Goal: Information Seeking & Learning: Learn about a topic

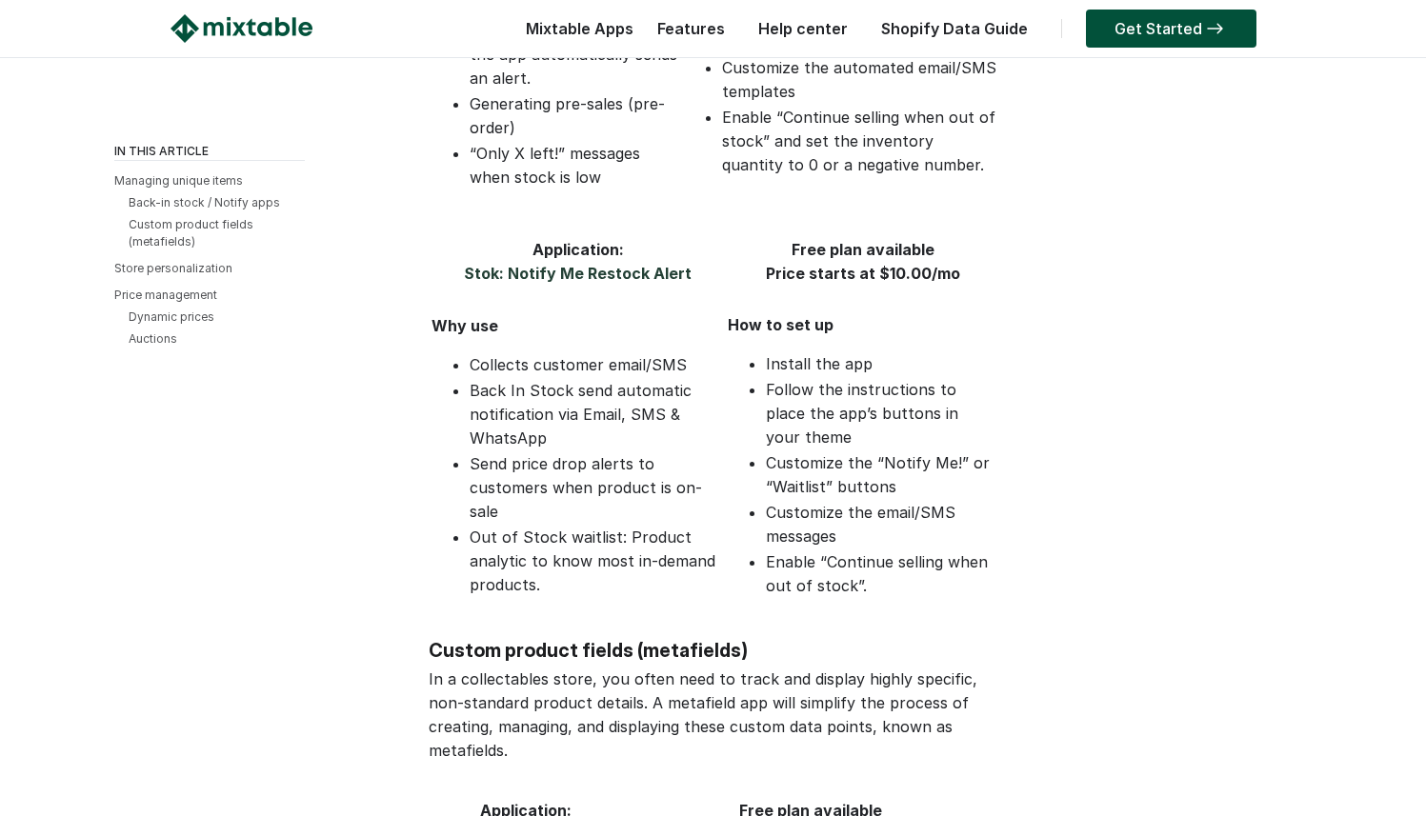
scroll to position [1081, 0]
drag, startPoint x: 697, startPoint y: 254, endPoint x: 514, endPoint y: 249, distance: 184.0
click at [511, 249] on th "Application: Stok: Notify Me Restock Alert" at bounding box center [578, 263] width 294 height 50
copy link "Notify Me Restock Alert"
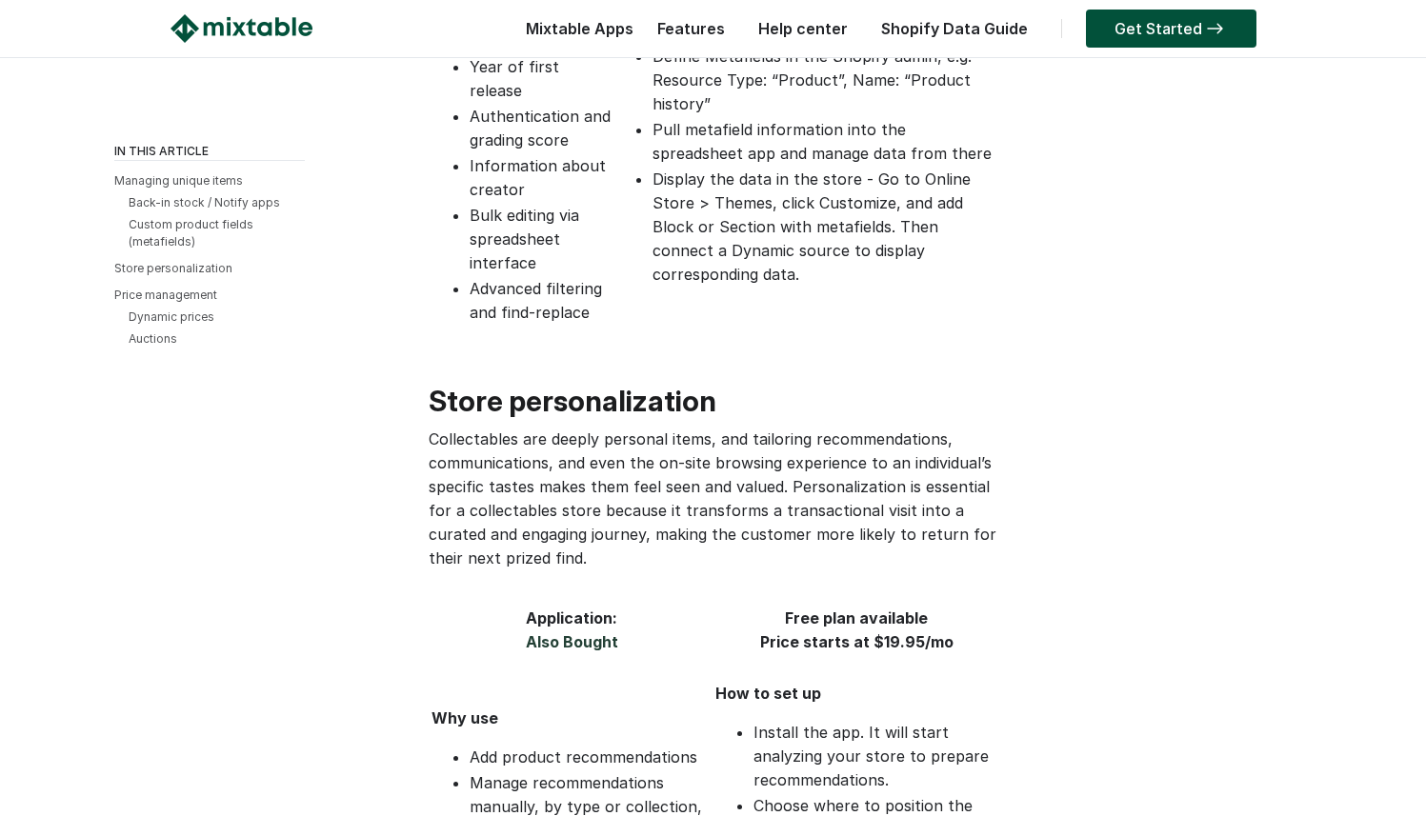
scroll to position [2719, 0]
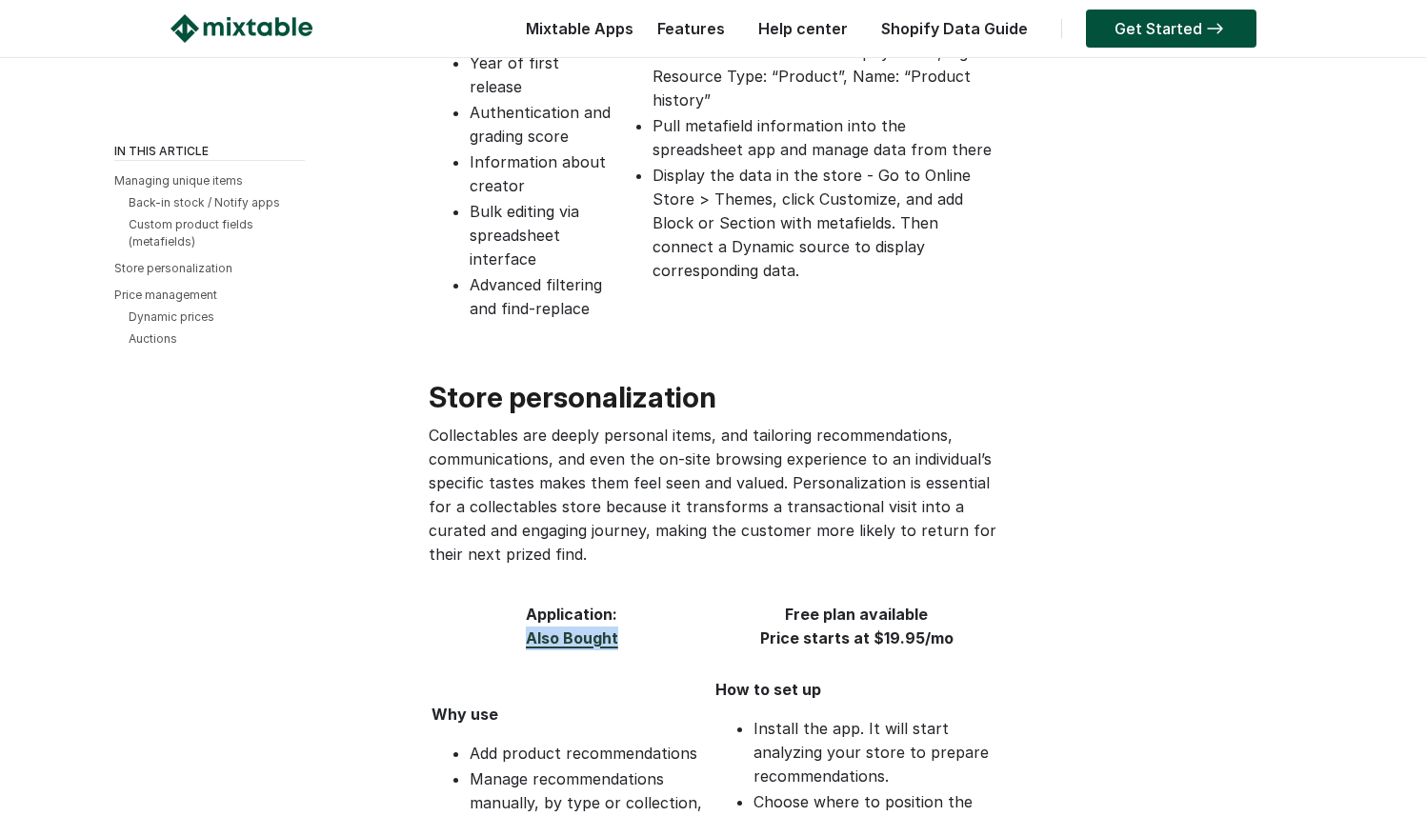
drag, startPoint x: 626, startPoint y: 546, endPoint x: 528, endPoint y: 552, distance: 98.3
click at [528, 602] on th "Application: Also Bought" at bounding box center [572, 627] width 282 height 50
copy link "Also Bought"
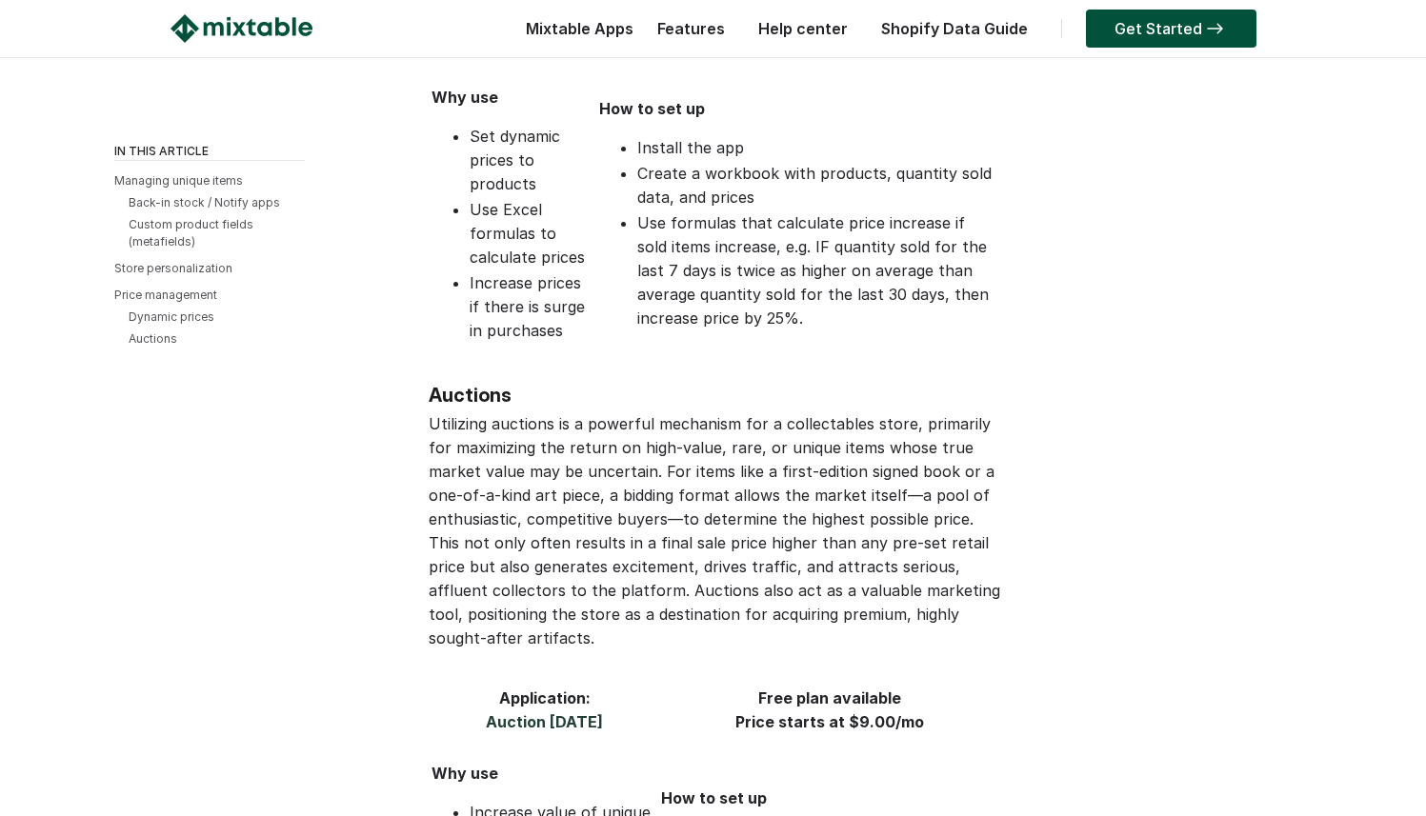
scroll to position [4448, 0]
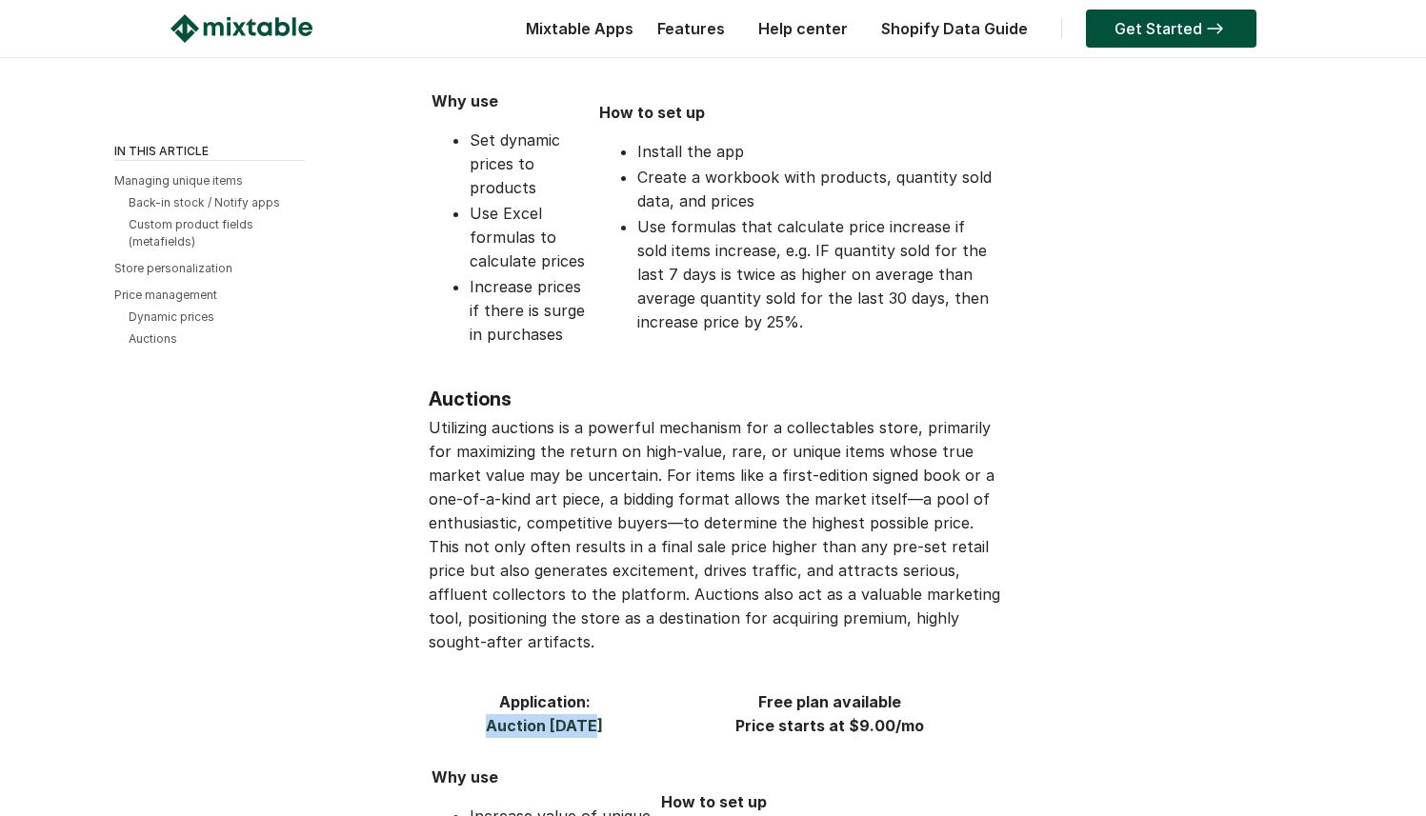
drag, startPoint x: 481, startPoint y: 588, endPoint x: 599, endPoint y: 593, distance: 118.2
click at [599, 690] on th "Application: Auction [DATE]" at bounding box center [545, 715] width 228 height 50
copy link "Auction [DATE]"
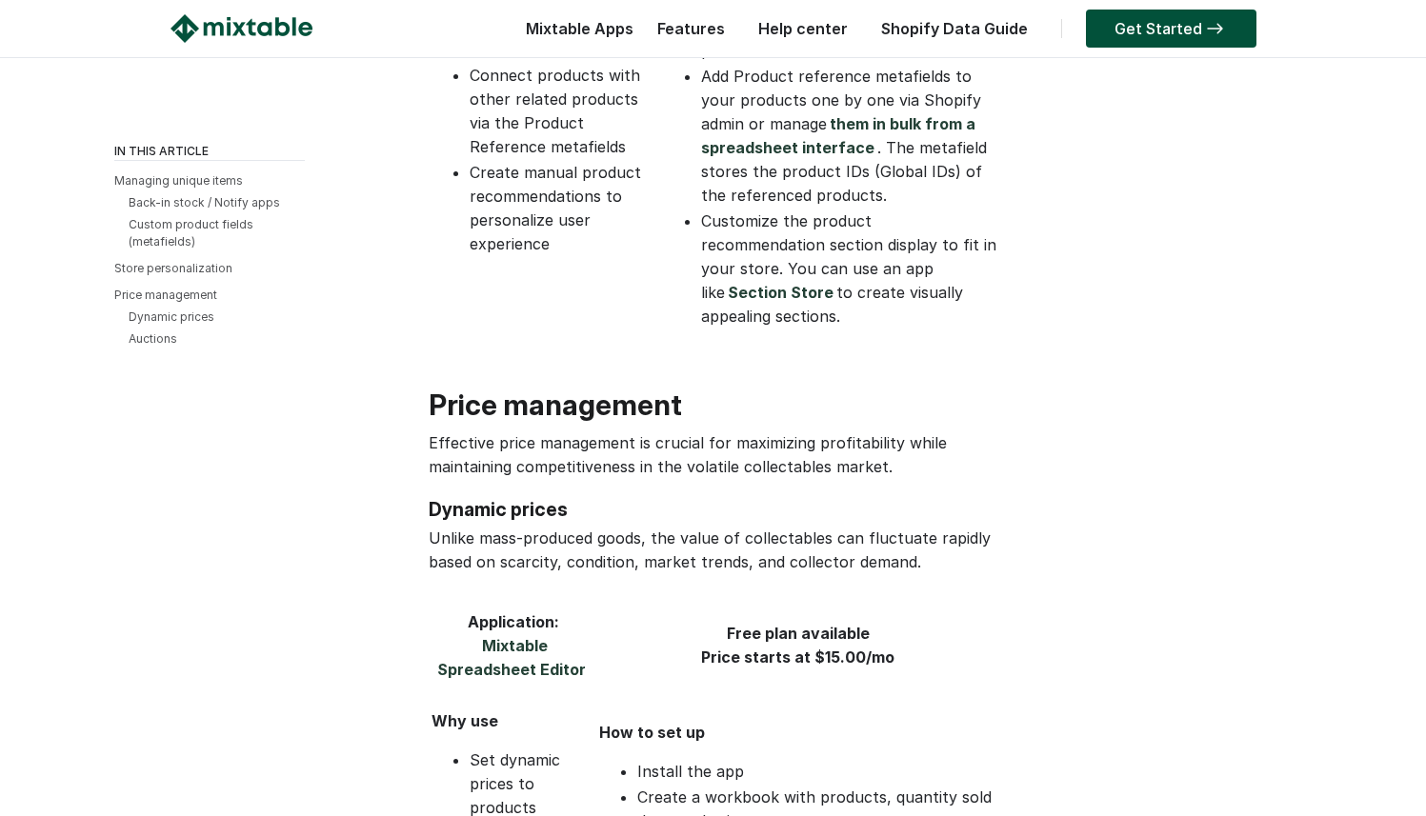
scroll to position [3818, 0]
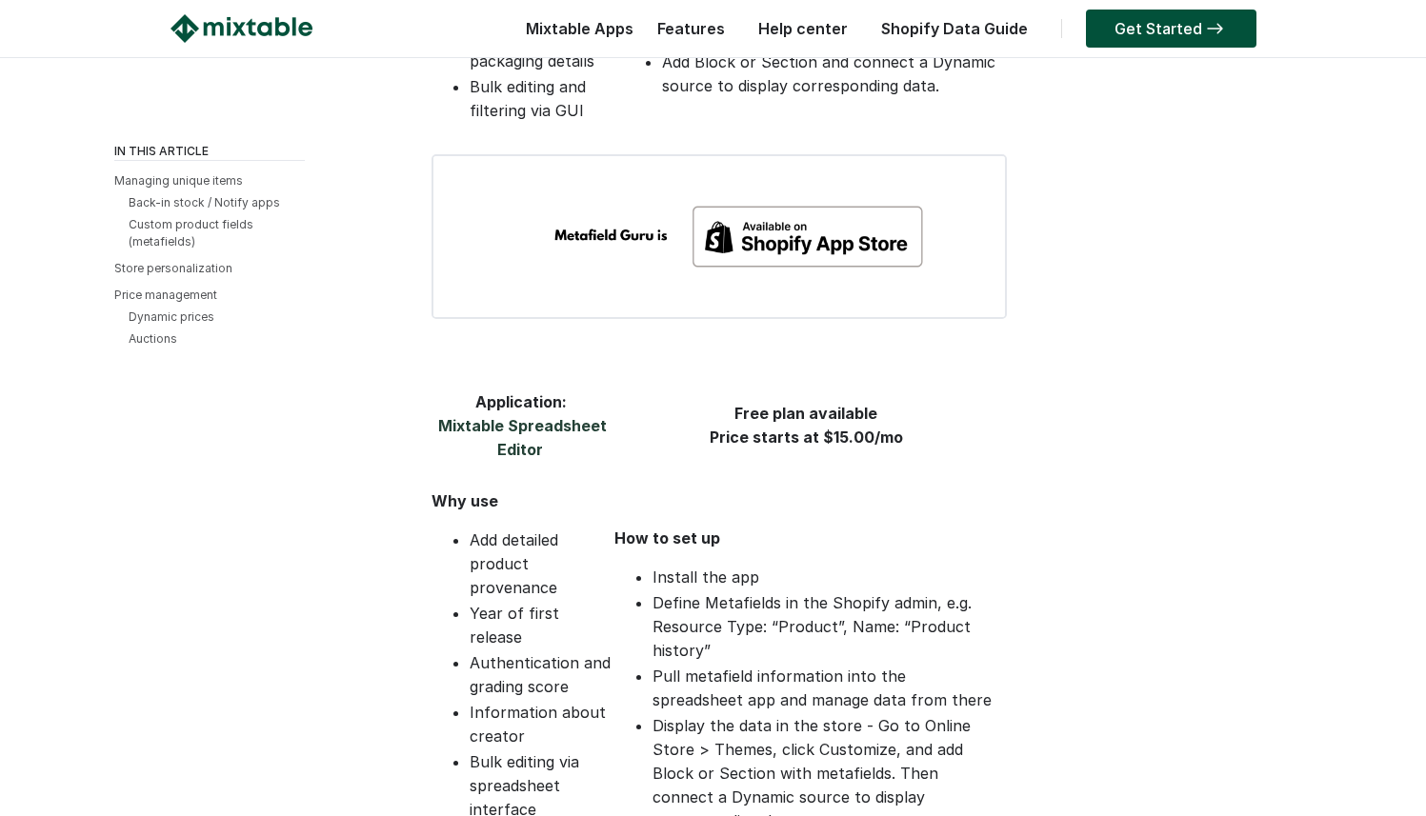
scroll to position [2020, 0]
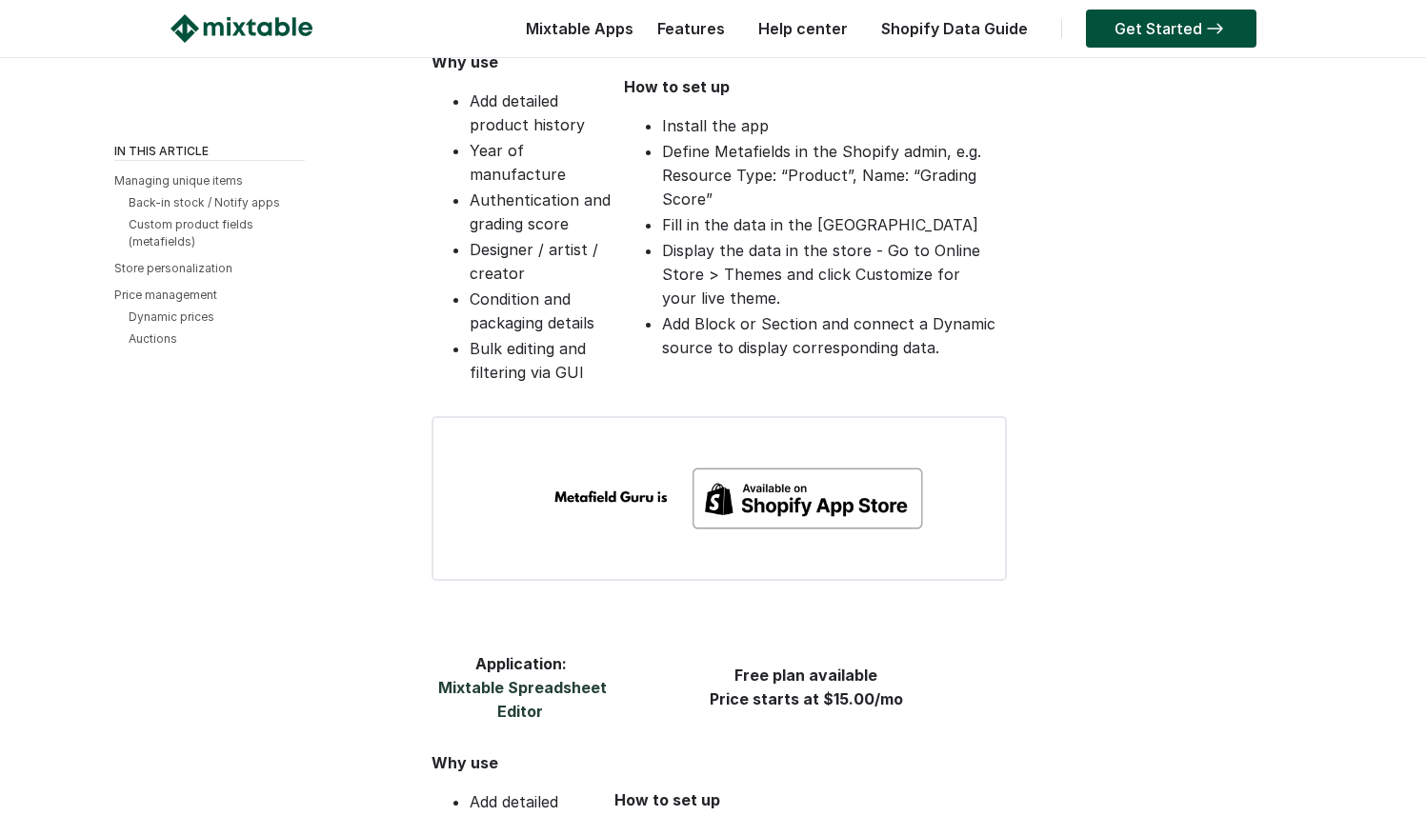
scroll to position [1893, 0]
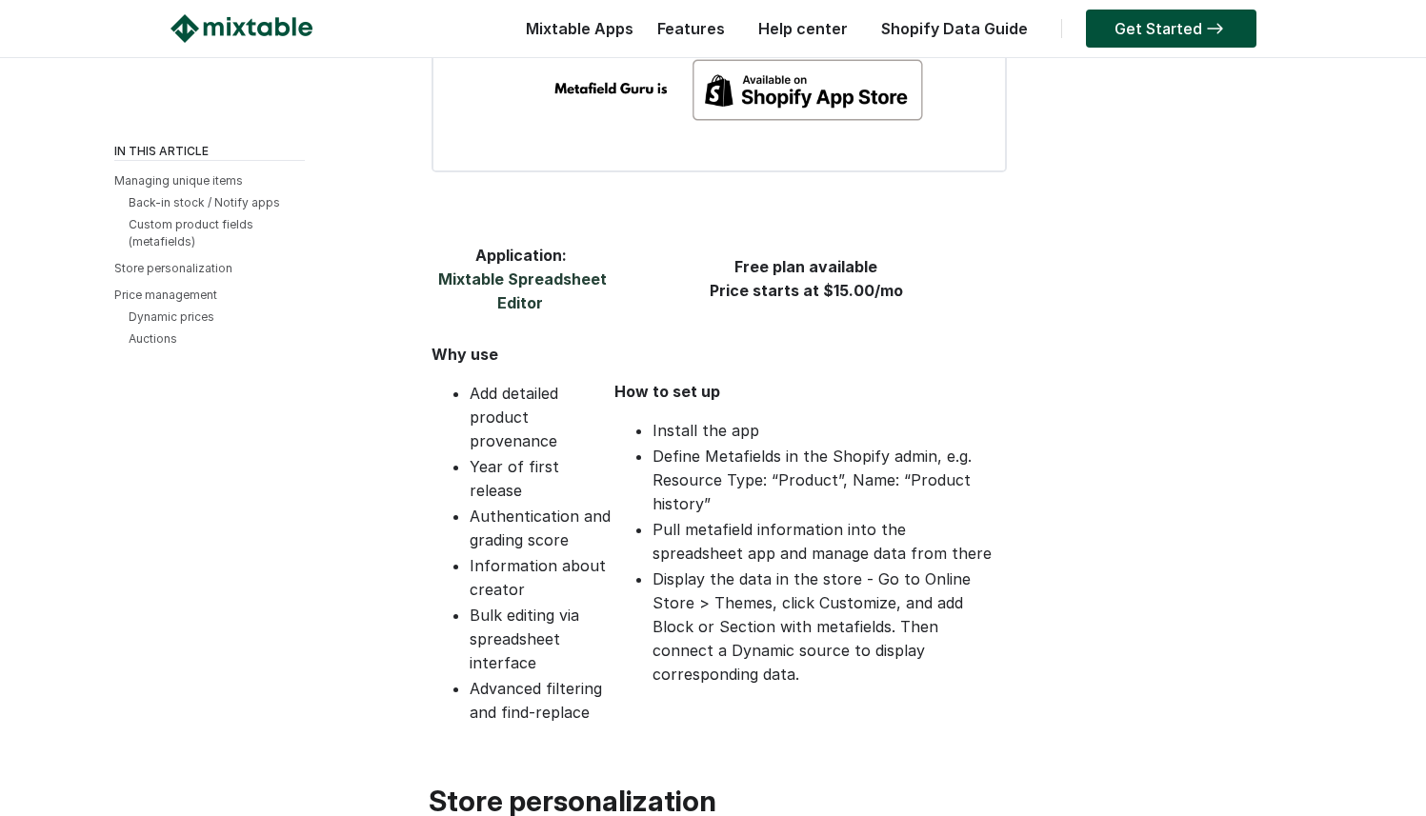
scroll to position [2298, 0]
